Goal: Information Seeking & Learning: Find specific page/section

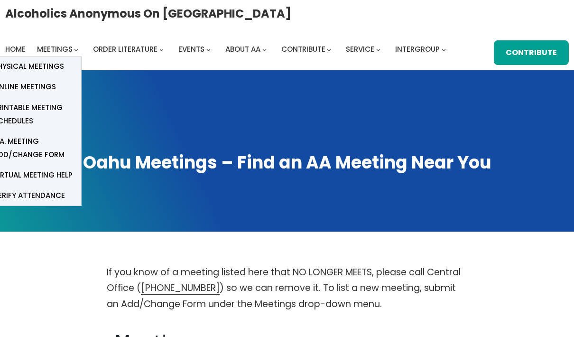
click at [37, 88] on span "Online Meetings" at bounding box center [24, 86] width 63 height 13
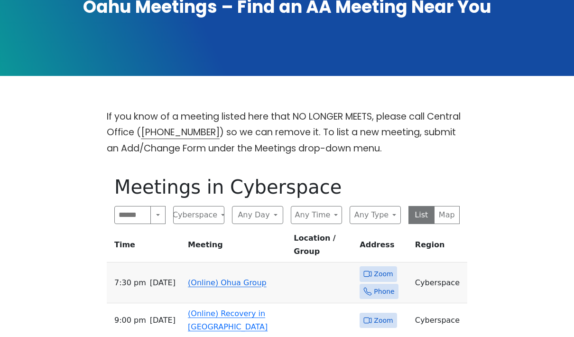
click at [276, 219] on button "Any Day" at bounding box center [257, 215] width 51 height 18
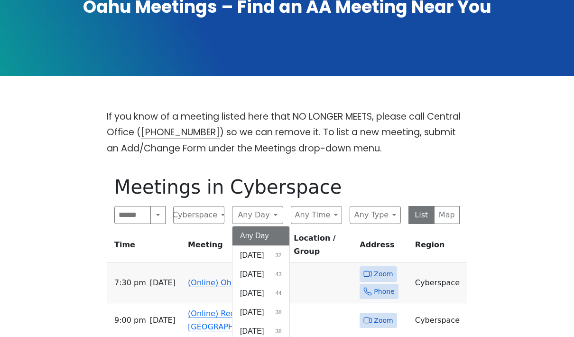
click at [264, 295] on span "[DATE]" at bounding box center [252, 293] width 24 height 11
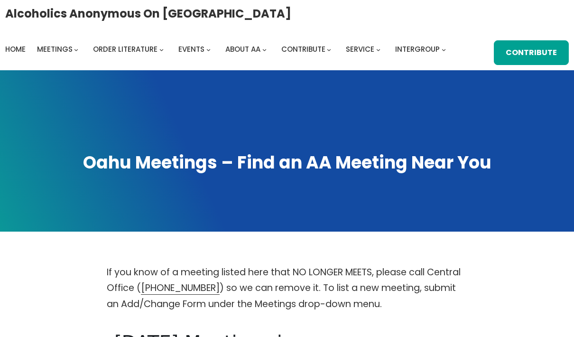
click at [12, 47] on span "Home" at bounding box center [15, 49] width 20 height 10
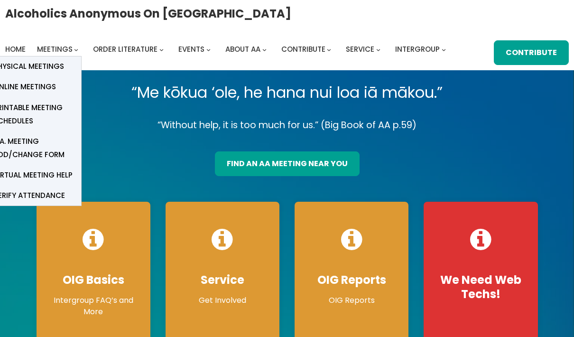
click at [41, 81] on span "Online Meetings" at bounding box center [24, 86] width 63 height 13
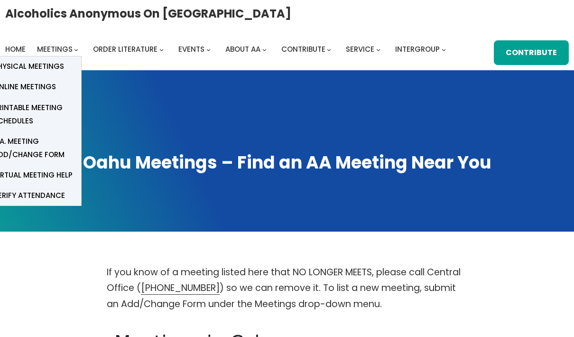
click at [47, 78] on link "Online Meetings" at bounding box center [33, 87] width 95 height 20
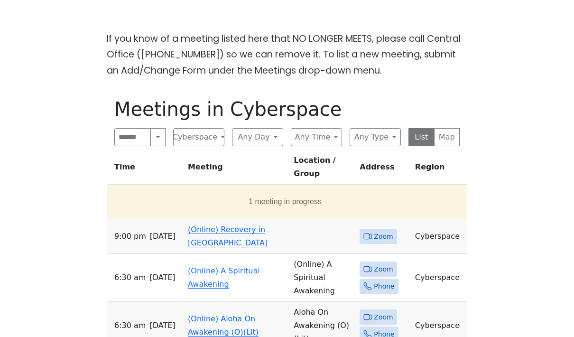
scroll to position [226, 0]
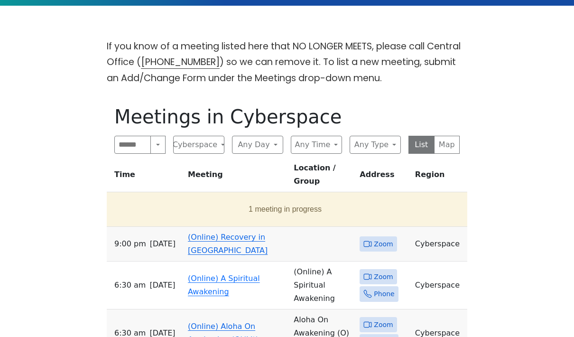
click at [270, 143] on button "Any Day" at bounding box center [257, 145] width 51 height 18
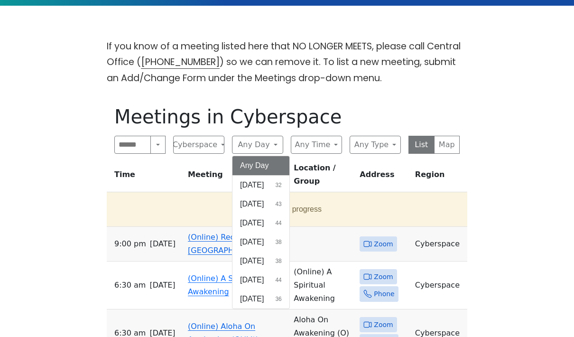
click at [247, 226] on span "[DATE]" at bounding box center [252, 222] width 24 height 11
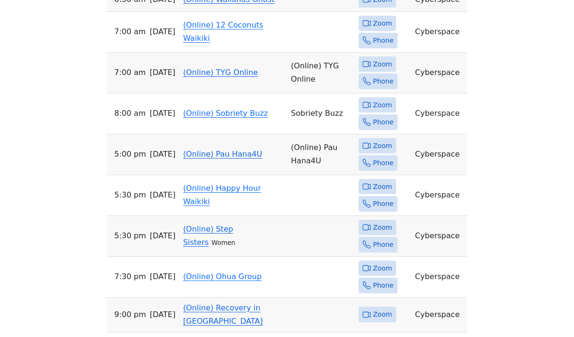
scroll to position [558, 0]
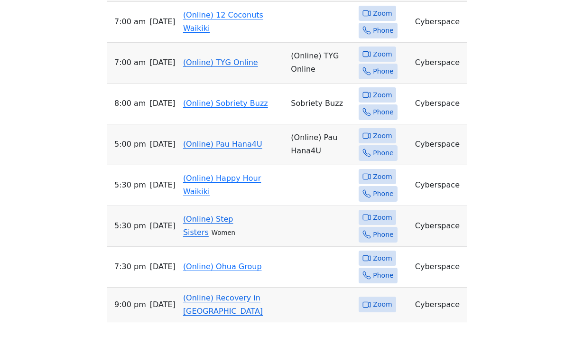
click at [224, 262] on link "(Online) Ohua Group" at bounding box center [222, 266] width 79 height 9
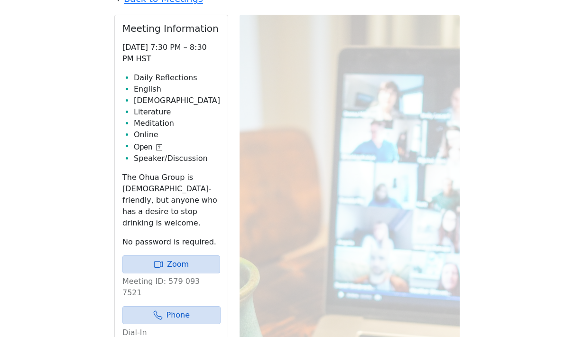
scroll to position [364, 0]
click at [173, 255] on link "Zoom" at bounding box center [171, 264] width 98 height 18
